Goal: Transaction & Acquisition: Download file/media

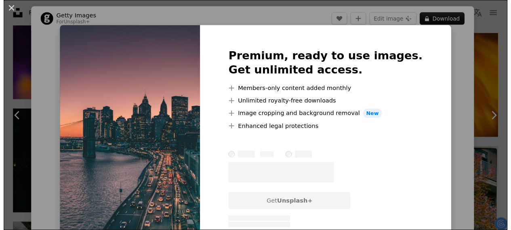
scroll to position [36, 0]
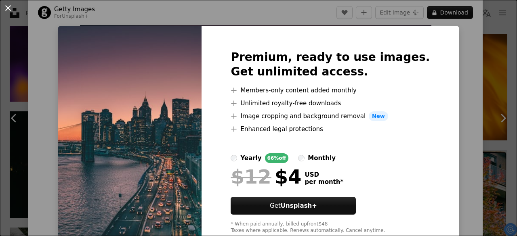
click at [12, 9] on button "An X shape" at bounding box center [8, 8] width 10 height 10
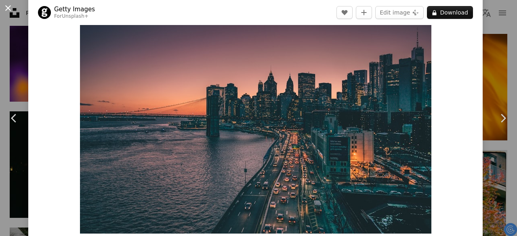
click at [4, 7] on button "An X shape" at bounding box center [8, 8] width 10 height 10
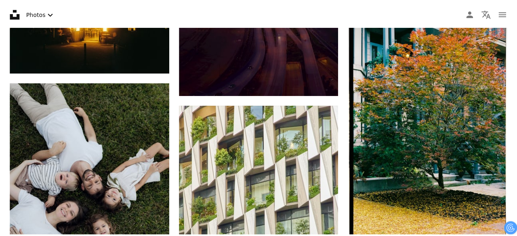
scroll to position [917, 6]
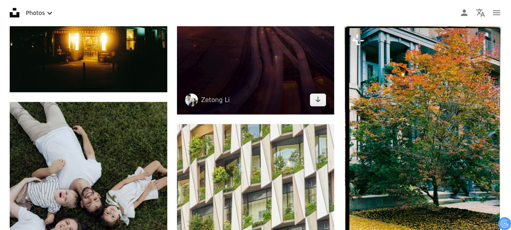
click at [205, 73] on img at bounding box center [256, 13] width 158 height 205
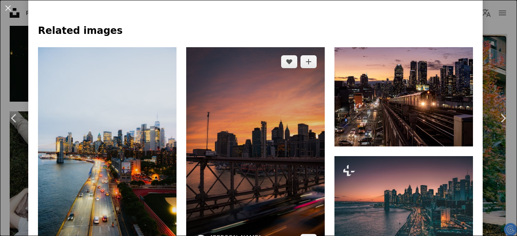
scroll to position [509, 0]
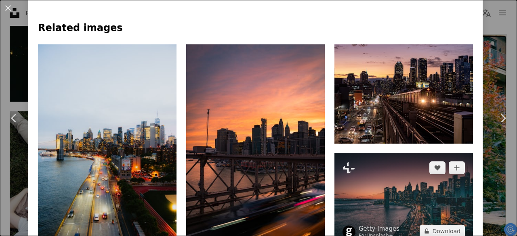
click at [369, 154] on img at bounding box center [404, 200] width 139 height 93
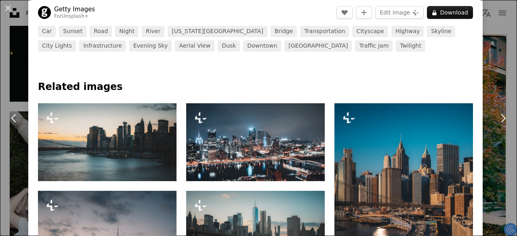
scroll to position [359, 0]
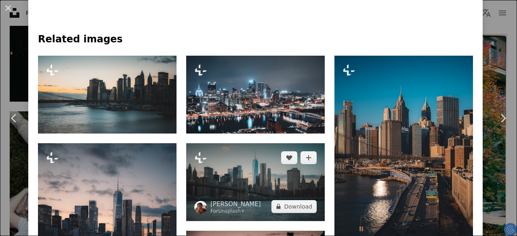
click at [223, 177] on img at bounding box center [255, 182] width 139 height 78
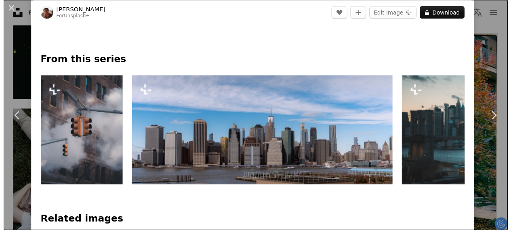
scroll to position [323, 0]
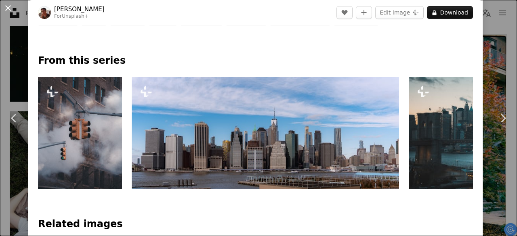
click at [9, 11] on button "An X shape" at bounding box center [8, 8] width 10 height 10
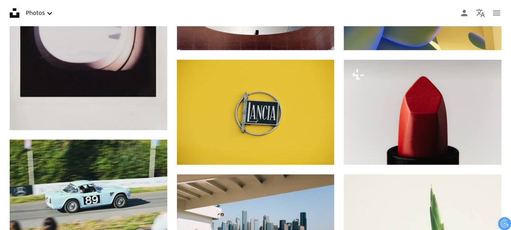
scroll to position [0, 6]
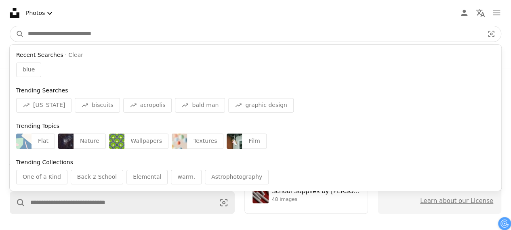
click at [147, 37] on input "Find visuals sitewide" at bounding box center [253, 33] width 458 height 15
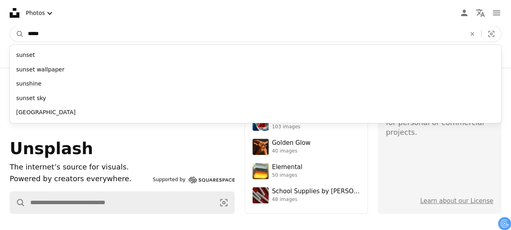
type input "******"
click button "A magnifying glass" at bounding box center [17, 33] width 14 height 15
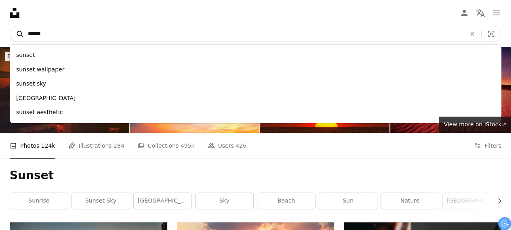
drag, startPoint x: 80, startPoint y: 41, endPoint x: 11, endPoint y: 37, distance: 68.8
click at [11, 37] on form "A magnifying glass ****** sunset sunset wallpaper sunset sky [GEOGRAPHIC_DATA] …" at bounding box center [256, 34] width 492 height 16
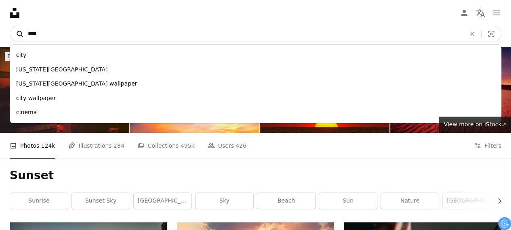
type input "****"
click at [10, 26] on button "A magnifying glass" at bounding box center [17, 33] width 14 height 15
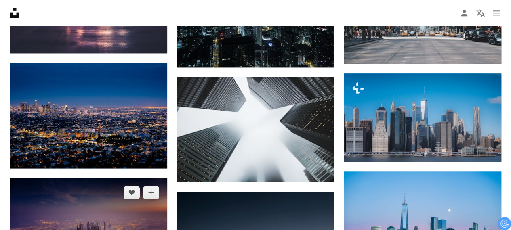
scroll to position [477, 0]
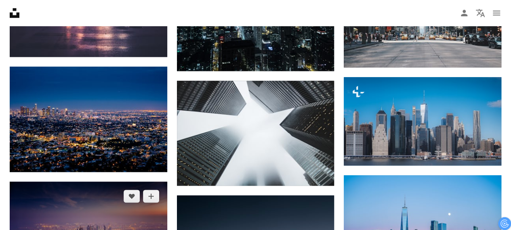
click at [91, 182] on img at bounding box center [89, 226] width 158 height 89
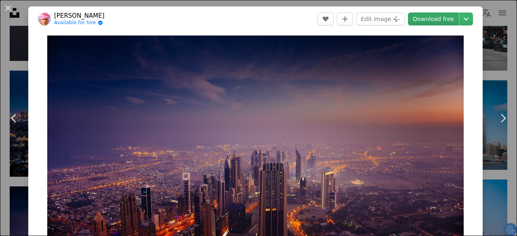
click at [439, 16] on link "Download free" at bounding box center [433, 19] width 51 height 13
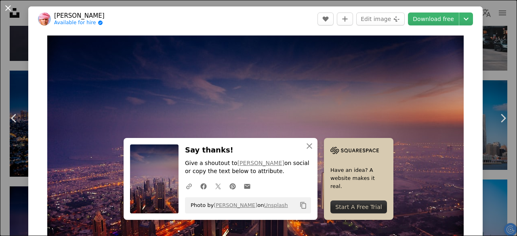
click at [8, 8] on button "An X shape" at bounding box center [8, 8] width 10 height 10
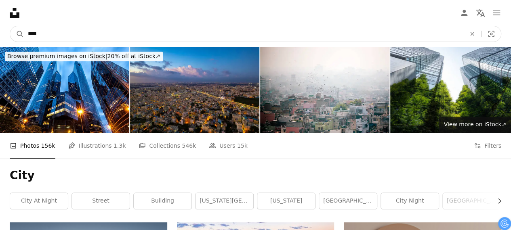
click at [131, 36] on input "****" at bounding box center [244, 33] width 440 height 15
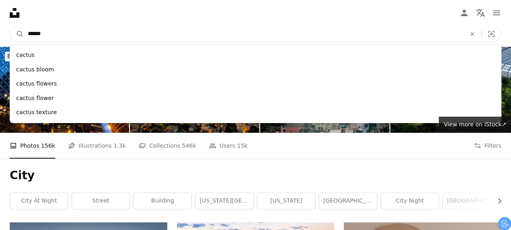
type input "******"
click at [10, 26] on button "A magnifying glass" at bounding box center [17, 33] width 14 height 15
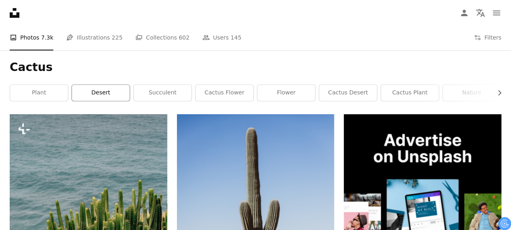
scroll to position [110, 0]
